Goal: Task Accomplishment & Management: Use online tool/utility

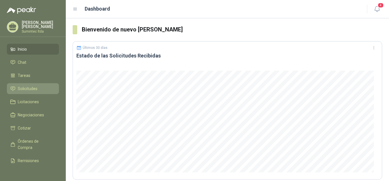
click at [26, 87] on span "Solicitudes" at bounding box center [28, 89] width 20 height 6
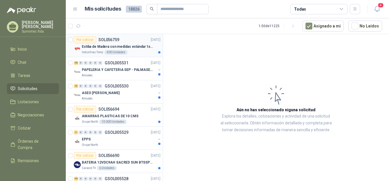
click at [124, 48] on p "Estiba de Madera con medidas estándar 1x120x15 de alto" at bounding box center [117, 46] width 71 height 5
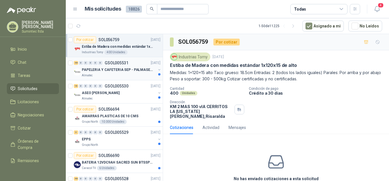
click at [100, 67] on p "PAPELERIA Y CAFETERIA SEP - PALMASECA" at bounding box center [117, 69] width 71 height 5
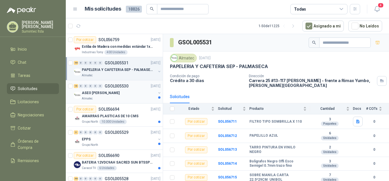
click at [79, 95] on img at bounding box center [77, 95] width 7 height 7
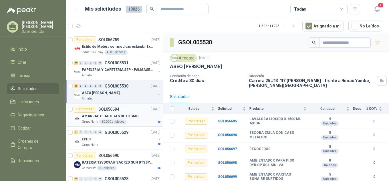
click at [130, 121] on div "Grupo North 10.000 Unidades" at bounding box center [121, 122] width 79 height 5
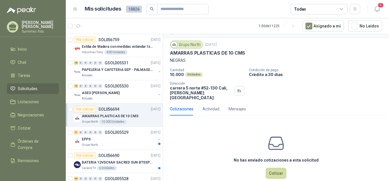
scroll to position [18, 0]
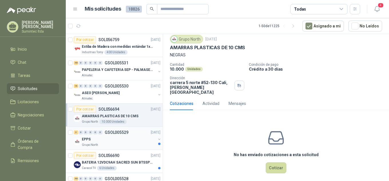
click at [120, 140] on div "EPPS" at bounding box center [119, 139] width 74 height 7
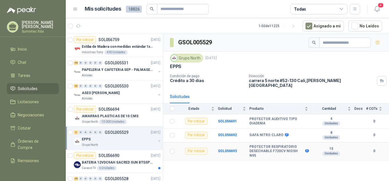
click at [300, 146] on b "PROTECTOR RESPIRATORIO DESECHABLE F720CV NIOSH N95" at bounding box center [276, 151] width 54 height 13
click at [308, 142] on td "PROTECTOR RESPIRATORIO DESECHABLE F720CV NIOSH N95" at bounding box center [280, 151] width 62 height 18
click at [307, 150] on icon at bounding box center [307, 151] width 4 height 3
click at [198, 148] on div "Por cotizar" at bounding box center [196, 151] width 22 height 7
click at [222, 149] on b "SOL056693" at bounding box center [227, 151] width 19 height 4
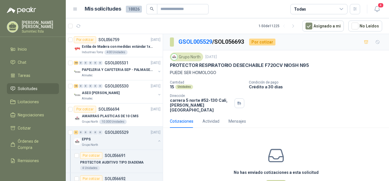
scroll to position [18, 0]
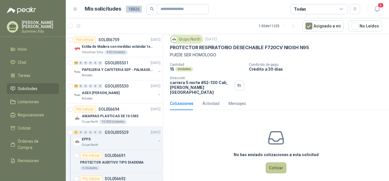
click at [276, 162] on button "Cotizar" at bounding box center [276, 167] width 21 height 11
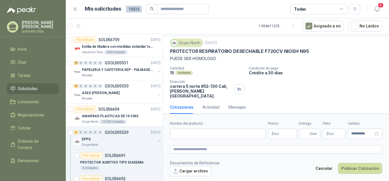
scroll to position [14, 0]
drag, startPoint x: 311, startPoint y: 52, endPoint x: 263, endPoint y: 53, distance: 48.6
click at [263, 53] on div "PROTECTOR RESPIRATORIO DESECHABLE F720CV NIOSH N95" at bounding box center [276, 52] width 212 height 6
copy p "F720CV NIOSH N95"
